Goal: Find specific page/section: Find specific page/section

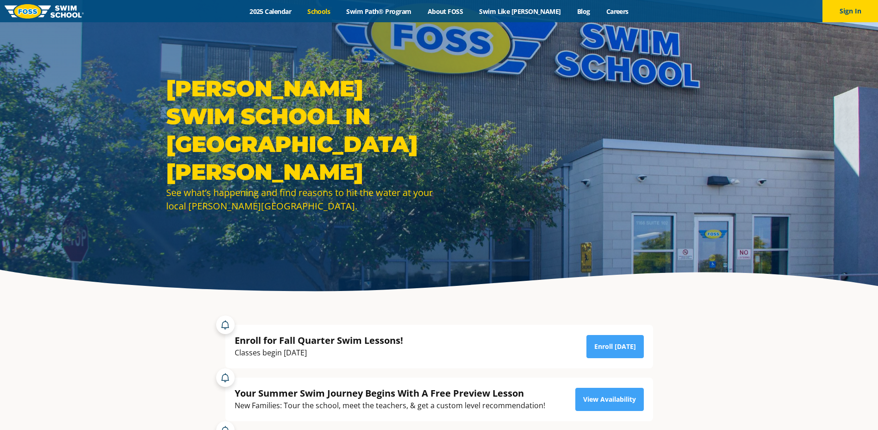
drag, startPoint x: 0, startPoint y: 0, endPoint x: 341, endPoint y: 15, distance: 341.5
click at [338, 15] on link "Schools" at bounding box center [319, 11] width 39 height 9
click at [335, 13] on link "Schools" at bounding box center [319, 11] width 39 height 9
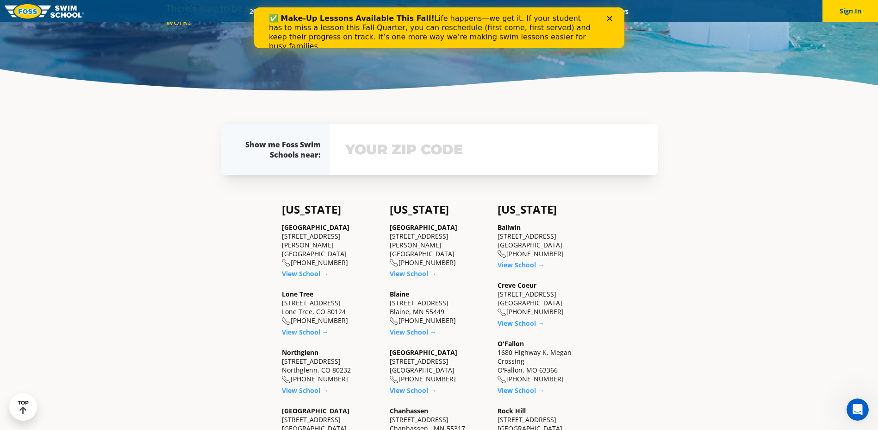
scroll to position [401, 0]
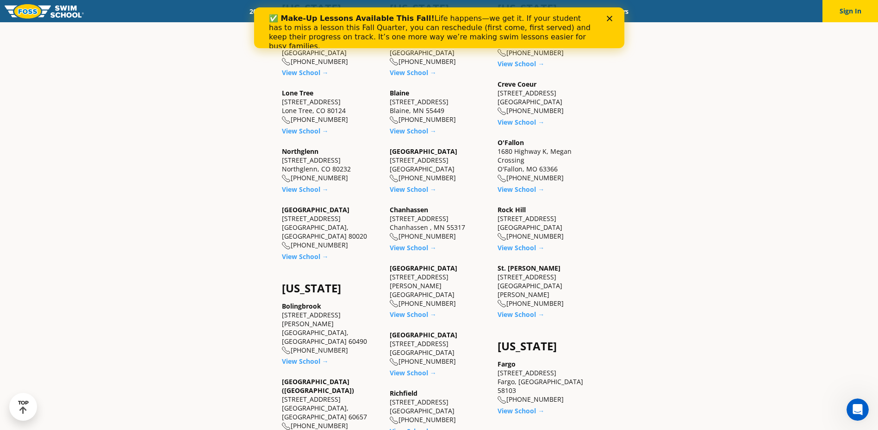
click at [604, 19] on div "✅ Make-Up Lessons Available This Fall! Life happens—we get it. If your student …" at bounding box center [439, 32] width 341 height 43
click at [609, 17] on icon "Close" at bounding box center [610, 19] width 6 height 6
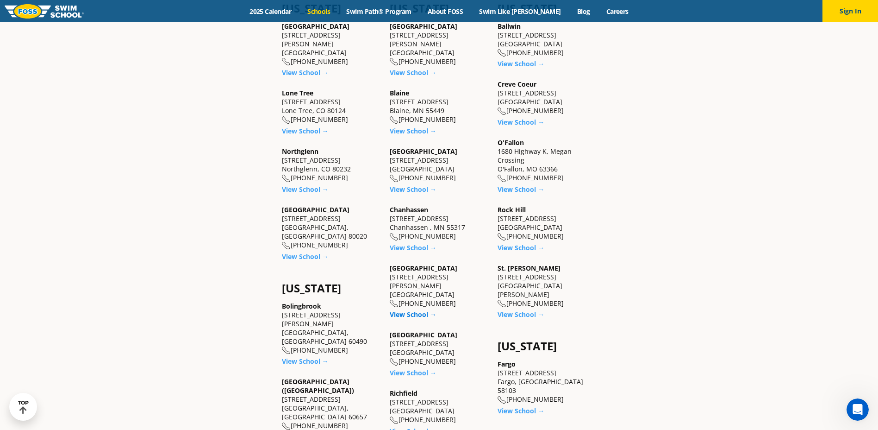
click at [419, 310] on link "View School →" at bounding box center [413, 314] width 47 height 9
